Goal: Information Seeking & Learning: Learn about a topic

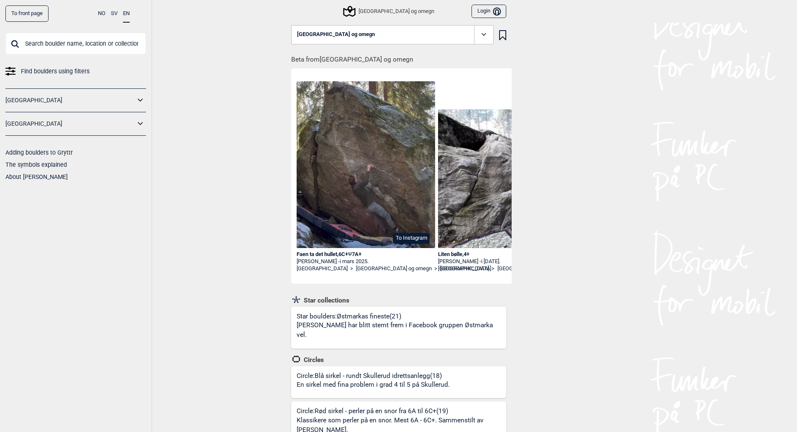
click at [330, 313] on div "Star boulders: Østmarkas fineste (21) [PERSON_NAME] har blitt stemt frem i Face…" at bounding box center [402, 330] width 210 height 36
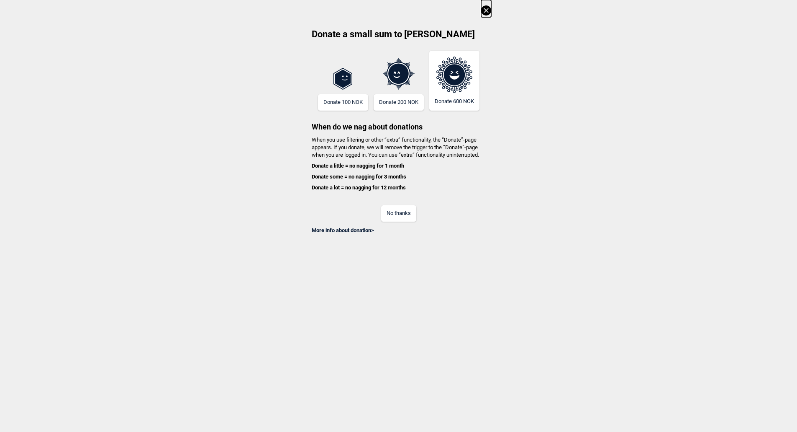
click at [406, 208] on button "No thanks" at bounding box center [398, 213] width 35 height 16
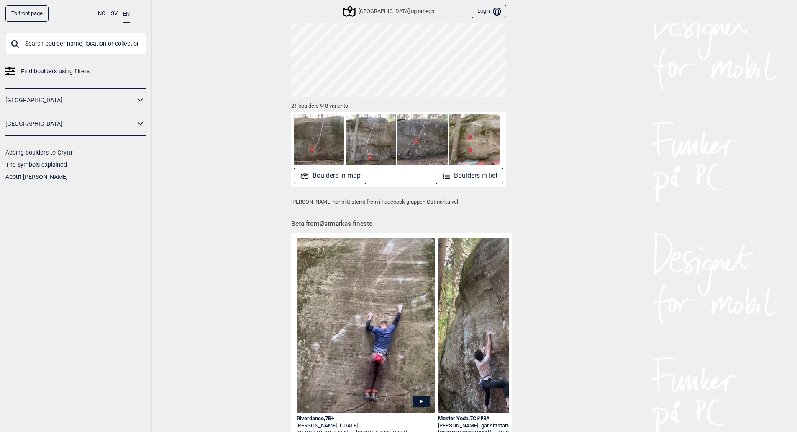
scroll to position [67, 0]
click at [475, 182] on button "Boulders in list" at bounding box center [470, 175] width 68 height 16
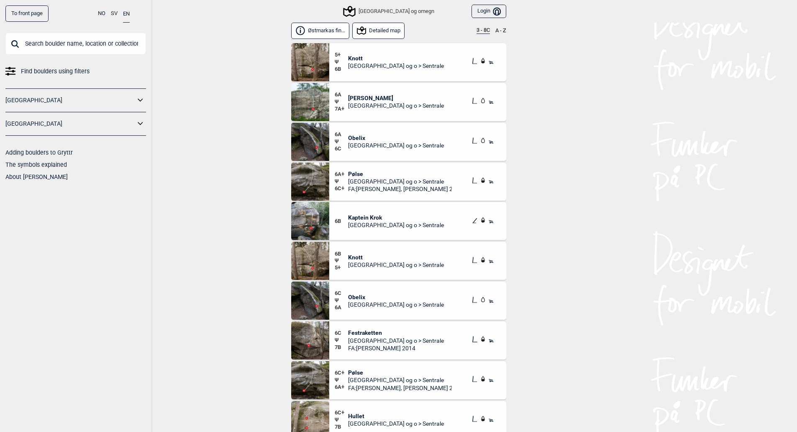
scroll to position [5, 0]
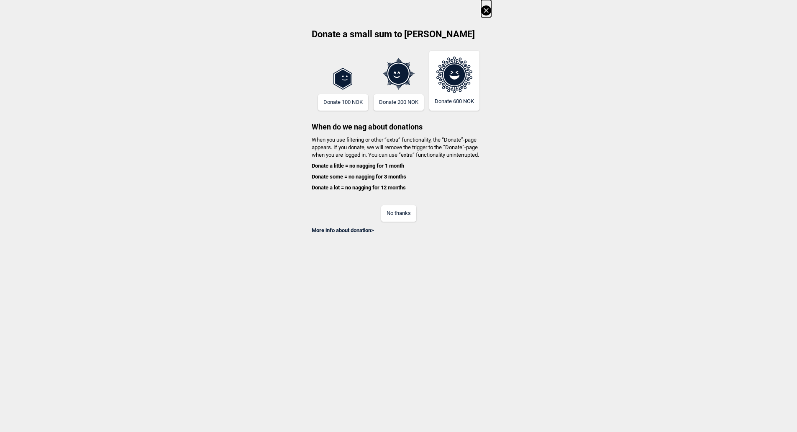
click at [405, 215] on button "No thanks" at bounding box center [398, 213] width 35 height 16
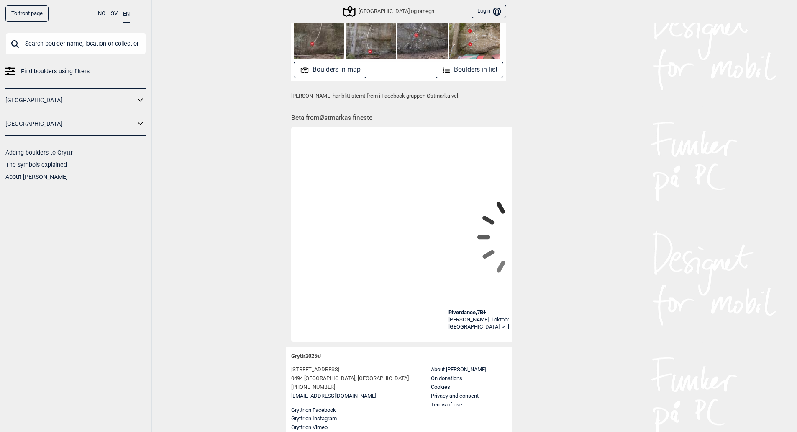
scroll to position [0, 5460]
